Goal: Register for event/course

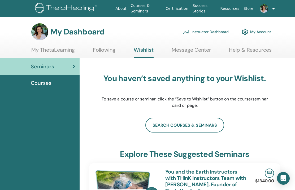
click at [245, 49] on link "Help & Resources" at bounding box center [250, 52] width 43 height 10
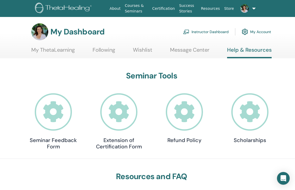
click at [120, 118] on icon at bounding box center [118, 112] width 37 height 37
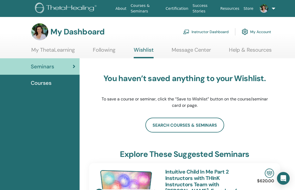
click at [236, 50] on link "Help & Resources" at bounding box center [250, 52] width 43 height 10
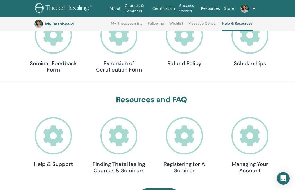
scroll to position [92, 0]
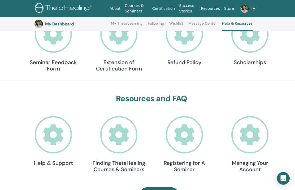
click at [52, 147] on icon at bounding box center [53, 134] width 37 height 37
click at [116, 49] on icon at bounding box center [118, 34] width 37 height 37
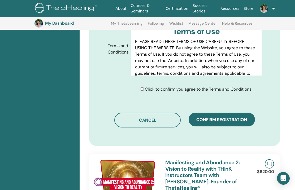
scroll to position [319, 0]
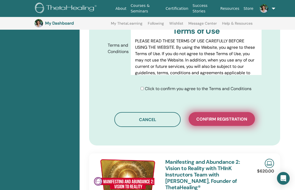
click at [231, 117] on span "Confirm registration" at bounding box center [222, 120] width 51 height 6
